Goal: Information Seeking & Learning: Learn about a topic

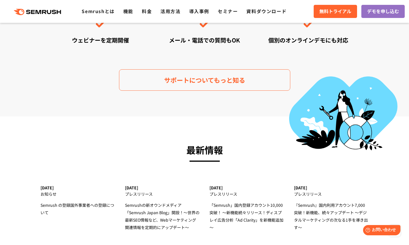
scroll to position [1593, 0]
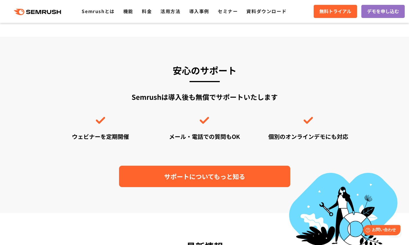
click at [222, 169] on link "サポートについてもっと知る" at bounding box center [204, 176] width 171 height 21
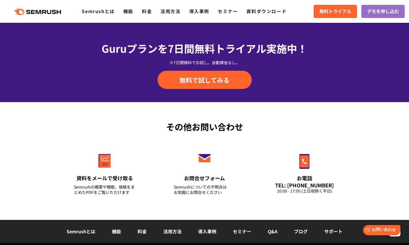
scroll to position [747, 0]
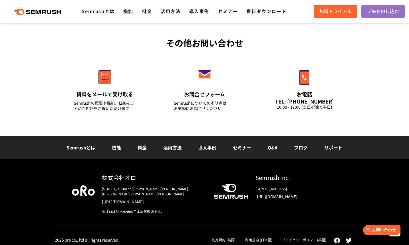
click at [156, 210] on div "株式会社オロ 〒153-0063　東京都目黒区目黒3-9-1 目黒須田ビル https://www.oro.com/ja/ ※オロはSemrushの日本総代理…" at bounding box center [204, 199] width 299 height 52
click at [151, 209] on div "※オロはSemrushの日本総代理店です。" at bounding box center [153, 211] width 103 height 5
click at [279, 149] on li "Q&A" at bounding box center [272, 147] width 26 height 7
click at [276, 149] on link "Q&A" at bounding box center [272, 147] width 10 height 7
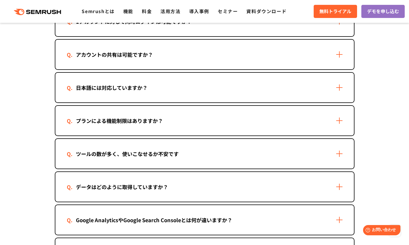
scroll to position [768, 0]
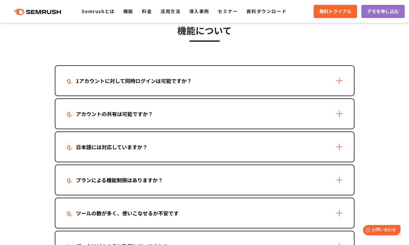
click at [228, 90] on div "1アカウントに対して同時ログインは可能ですか？" at bounding box center [204, 81] width 298 height 30
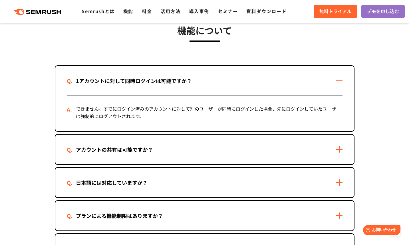
click at [228, 90] on div "1アカウントに対して同時ログインは可能ですか？" at bounding box center [204, 81] width 298 height 30
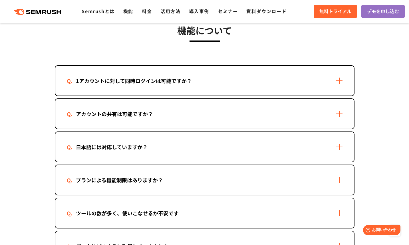
click at [222, 102] on div "アカウントの共有は可能ですか？" at bounding box center [204, 114] width 298 height 30
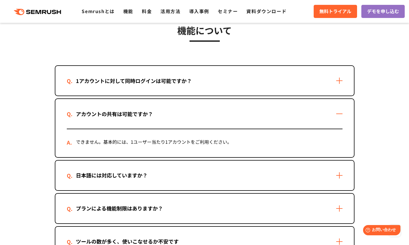
click at [222, 102] on div "アカウントの共有は可能ですか？" at bounding box center [204, 114] width 298 height 30
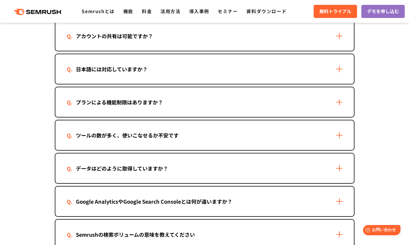
scroll to position [788, 0]
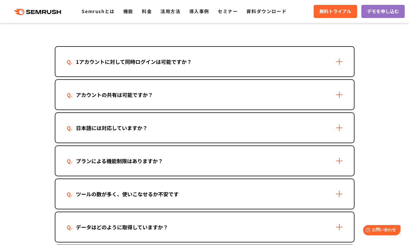
click at [199, 129] on div "日本語には対応していますか？" at bounding box center [204, 128] width 298 height 30
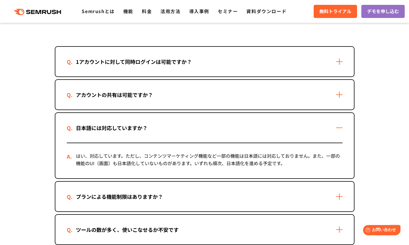
click at [199, 129] on div "日本語には対応していますか？" at bounding box center [204, 128] width 298 height 30
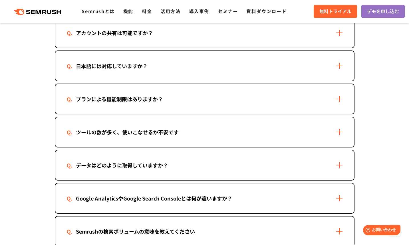
scroll to position [853, 0]
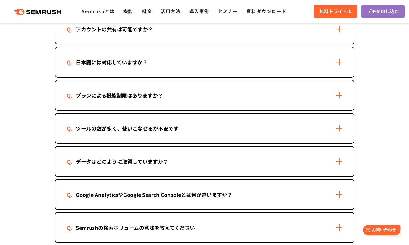
click at [205, 97] on div "プランによる機能制限はありますか？" at bounding box center [204, 95] width 298 height 30
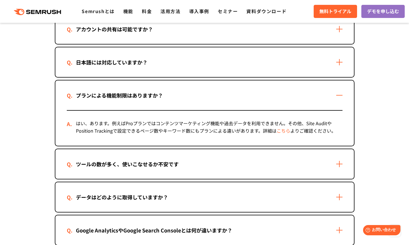
click at [205, 97] on div "プランによる機能制限はありますか？" at bounding box center [204, 95] width 298 height 30
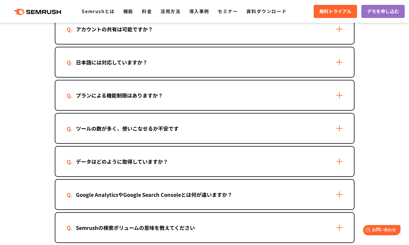
click at [192, 128] on div "ツールの数が多く、使いこなせるか不安です" at bounding box center [204, 128] width 298 height 30
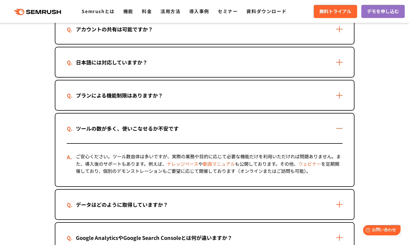
click at [192, 128] on div "ツールの数が多く、使いこなせるか不安です" at bounding box center [204, 128] width 298 height 30
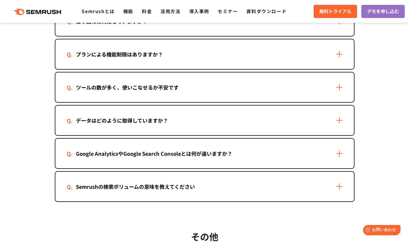
scroll to position [900, 0]
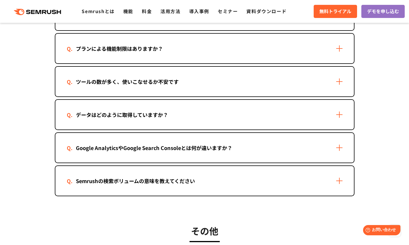
click at [186, 179] on div "Semrushの検索ボリュームの意味を教えてください" at bounding box center [135, 181] width 137 height 8
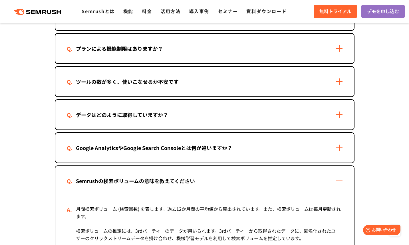
click at [186, 179] on div "Semrushの検索ボリュームの意味を教えてください" at bounding box center [135, 181] width 137 height 8
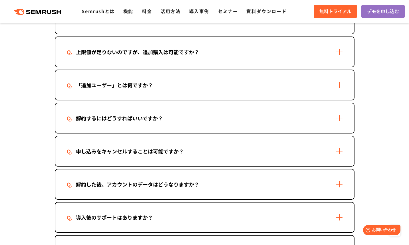
scroll to position [451, 0]
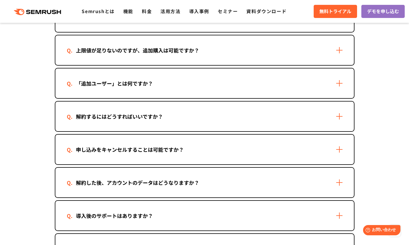
click at [175, 210] on div "導入後のサポートはありますか？" at bounding box center [204, 216] width 298 height 30
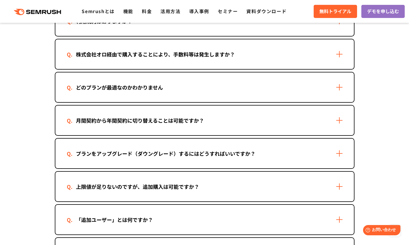
scroll to position [253, 0]
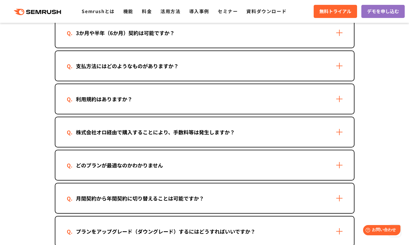
click at [197, 129] on div "株式会社オロ経由で購入することにより、手数料等は発生しますか？" at bounding box center [155, 132] width 177 height 8
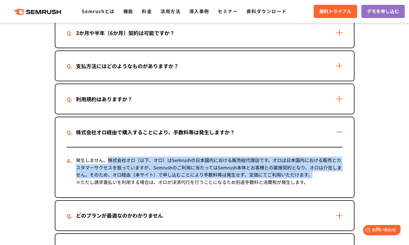
drag, startPoint x: 109, startPoint y: 159, endPoint x: 315, endPoint y: 176, distance: 205.7
click at [315, 176] on div "発生しません。株式会社オロ（以下、オロ）はSemrushの日本国内における販売総代理店です。オロは日本国内における販売とカスタマーサクセスを担っていますが、S…" at bounding box center [204, 172] width 275 height 50
copy div "株式会社オロ（以下、オロ）はSemrushの日本国内における販売総代理店です。オロは日本国内における販売とカスタマーサクセスを担っていますが、Semrushの…"
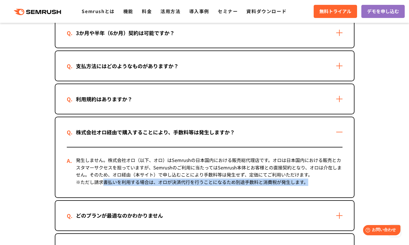
drag, startPoint x: 308, startPoint y: 183, endPoint x: 242, endPoint y: 180, distance: 66.2
click at [102, 180] on div "発生しません。株式会社オロ（以下、オロ）はSemrushの日本国内における販売総代理店です。オロは日本国内における販売とカスタマーサクセスを担っていますが、S…" at bounding box center [204, 172] width 275 height 50
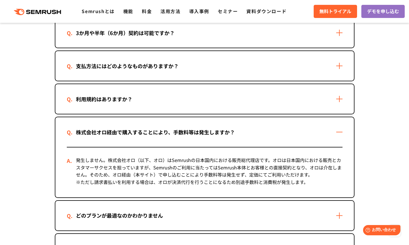
click at [251, 178] on div "発生しません。株式会社オロ（以下、オロ）はSemrushの日本国内における販売総代理店です。オロは日本国内における販売とカスタマーサクセスを担っていますが、S…" at bounding box center [204, 172] width 275 height 50
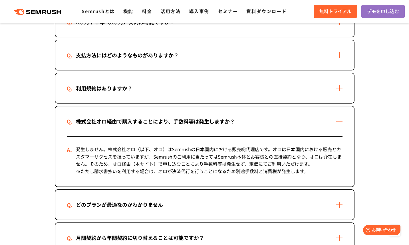
scroll to position [267, 0]
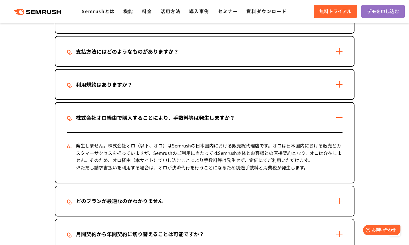
click at [321, 82] on div "利用規約はありますか？" at bounding box center [204, 85] width 298 height 30
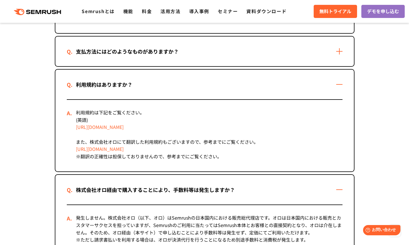
click at [321, 82] on div "利用規約はありますか？" at bounding box center [204, 85] width 298 height 30
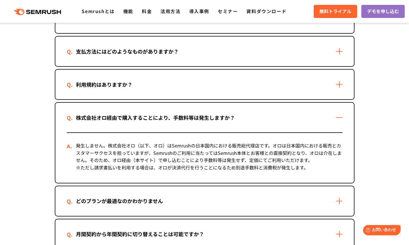
click at [378, 114] on section "ご契約について 有料プランへの申し込み方法を教えてください 2つの方法があります。 ・Semrushの管理画面から申し込む 1. Semrushにログインしま…" at bounding box center [204, 241] width 409 height 745
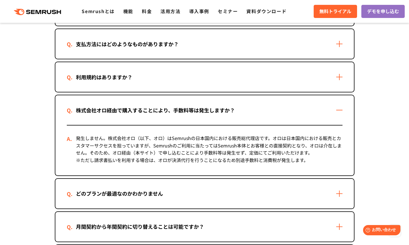
scroll to position [279, 0]
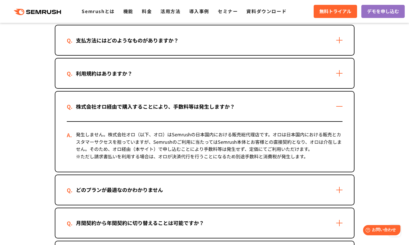
click at [399, 141] on section "ご契約について 有料プランへの申し込み方法を教えてください 2つの方法があります。 ・Semrushの管理画面から申し込む 1. Semrushにログインしま…" at bounding box center [204, 230] width 409 height 745
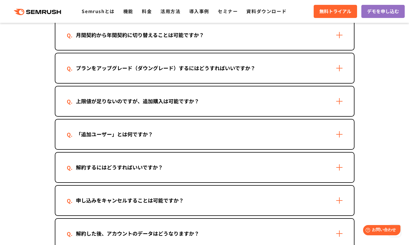
scroll to position [470, 0]
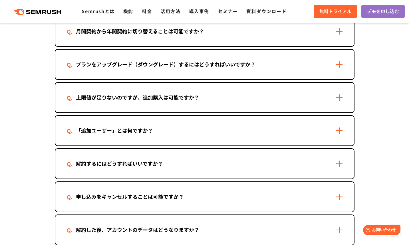
click at [198, 127] on div "「追加ユーザー」とは何ですか？" at bounding box center [204, 131] width 298 height 30
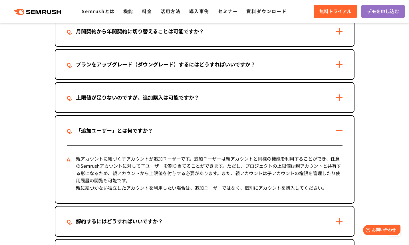
click at [198, 126] on div "「追加ユーザー」とは何ですか？" at bounding box center [204, 131] width 298 height 30
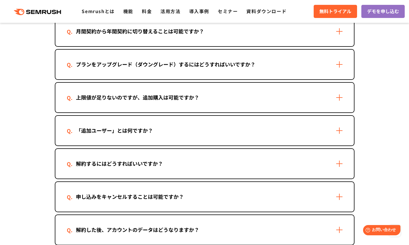
click at [208, 102] on div "上限値が足りないのですが、追加購入は可能ですか？" at bounding box center [204, 98] width 298 height 30
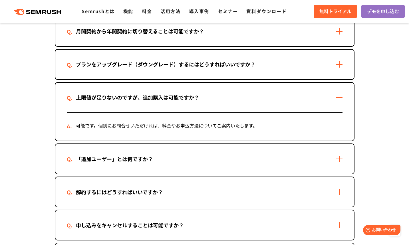
click at [208, 102] on div "上限値が足りないのですが、追加購入は可能ですか？" at bounding box center [204, 98] width 298 height 30
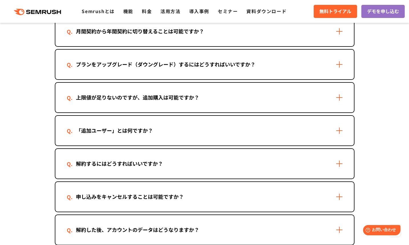
scroll to position [411, 0]
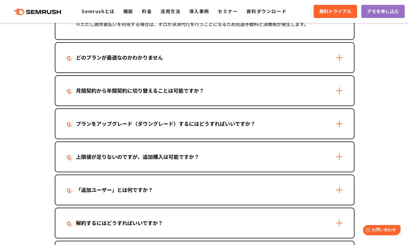
click at [218, 129] on div "プランをアップグレード（ダウングレード）するにはどうすればいいですか？" at bounding box center [204, 124] width 298 height 30
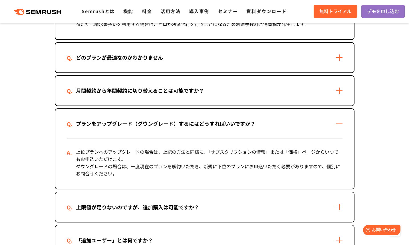
click at [218, 129] on div "プランをアップグレード（ダウングレード）するにはどうすればいいですか？" at bounding box center [204, 124] width 298 height 30
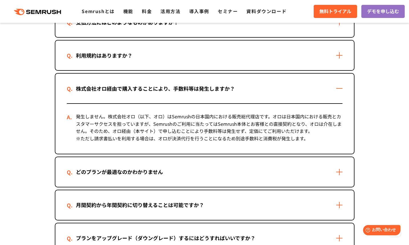
scroll to position [210, 0]
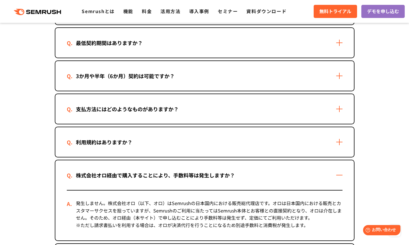
click at [193, 172] on div "株式会社オロ経由で購入することにより、手数料等は発生しますか？" at bounding box center [155, 175] width 177 height 8
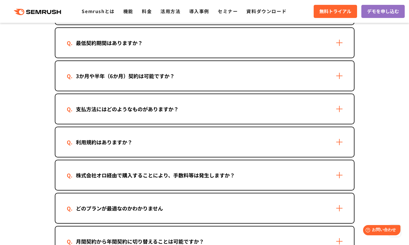
scroll to position [124, 0]
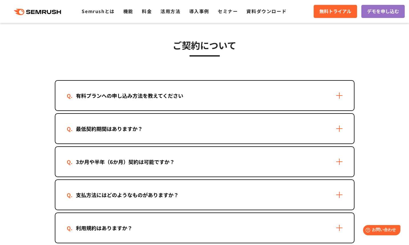
click at [190, 168] on div "3か月や半年（6か月）契約は可能ですか？" at bounding box center [204, 162] width 298 height 30
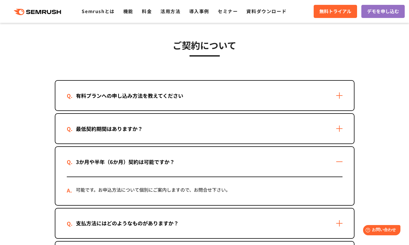
click at [191, 166] on div "3か月や半年（6か月）契約は可能ですか？" at bounding box center [204, 162] width 298 height 30
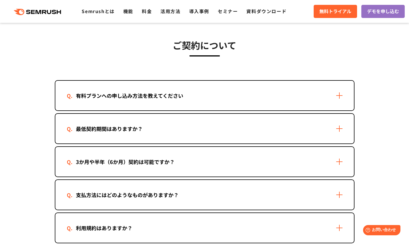
click at [181, 131] on div "最低契約期間はありますか？" at bounding box center [204, 129] width 298 height 30
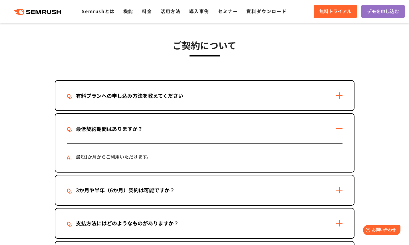
click at [181, 131] on div "最低契約期間はありますか？" at bounding box center [204, 129] width 298 height 30
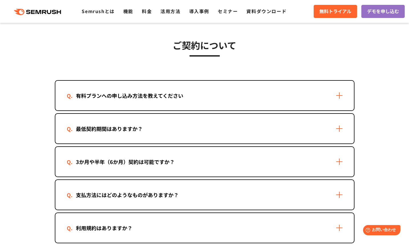
click at [203, 94] on div "有料プランへの申し込み方法を教えてください" at bounding box center [204, 96] width 298 height 30
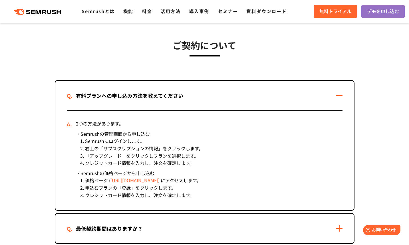
click at [203, 94] on div "有料プランへの申し込み方法を教えてください" at bounding box center [204, 96] width 298 height 30
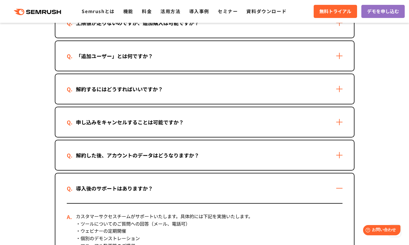
scroll to position [524, 0]
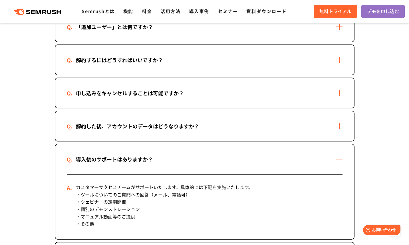
click at [206, 159] on div "導入後のサポートはありますか？" at bounding box center [204, 159] width 298 height 30
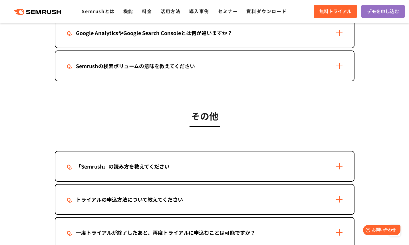
scroll to position [1057, 0]
